Goal: Task Accomplishment & Management: Use online tool/utility

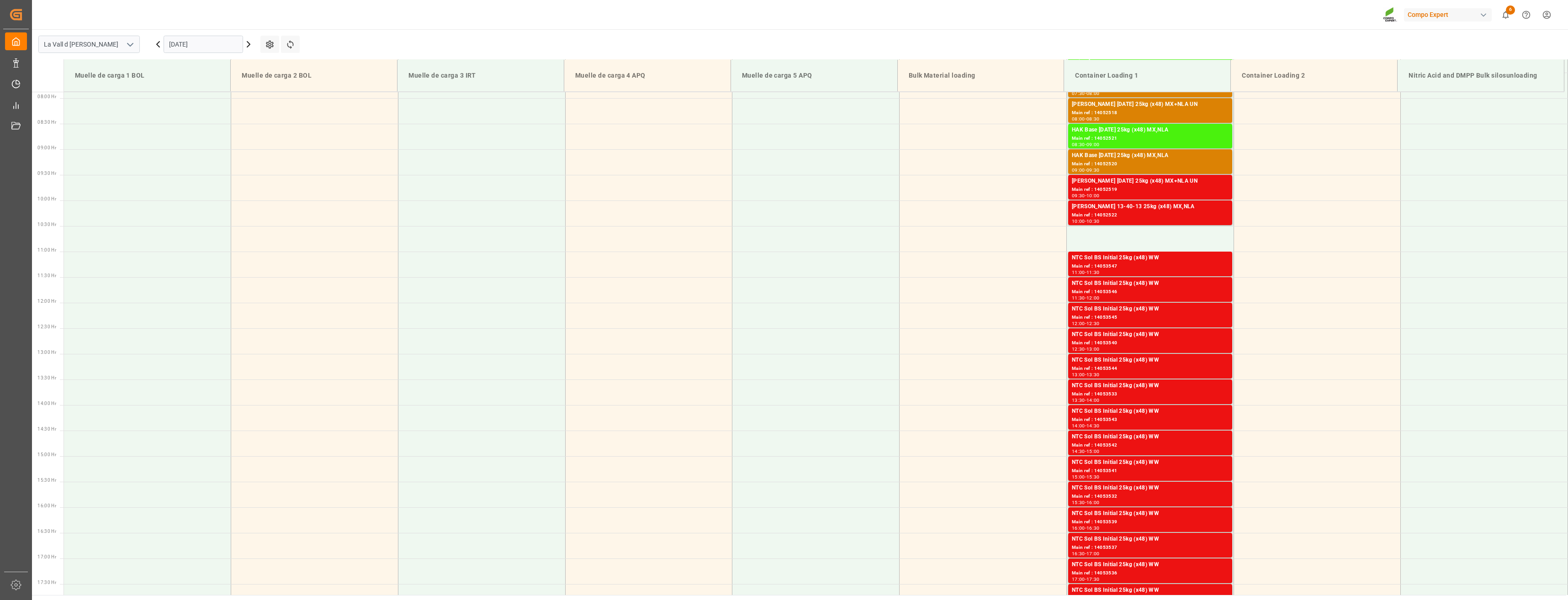
scroll to position [403, 0]
click at [228, 44] on input "[DATE]" at bounding box center [203, 44] width 79 height 18
